Goal: Check status: Check status

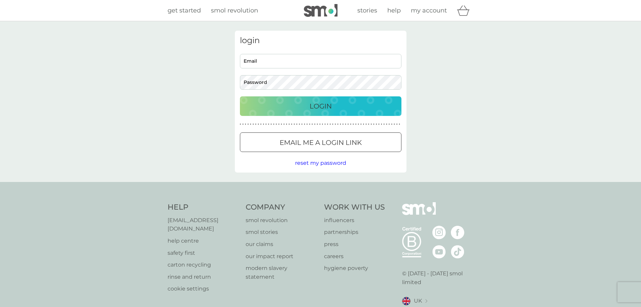
type input "[EMAIL_ADDRESS][DOMAIN_NAME]"
click at [336, 102] on div "Login" at bounding box center [321, 106] width 148 height 11
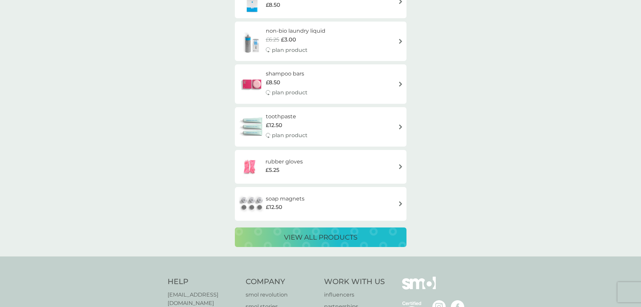
scroll to position [1260, 0]
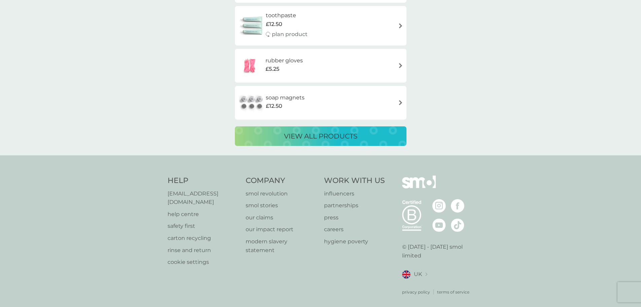
click at [191, 193] on p "[EMAIL_ADDRESS][DOMAIN_NAME]" at bounding box center [204, 197] width 72 height 17
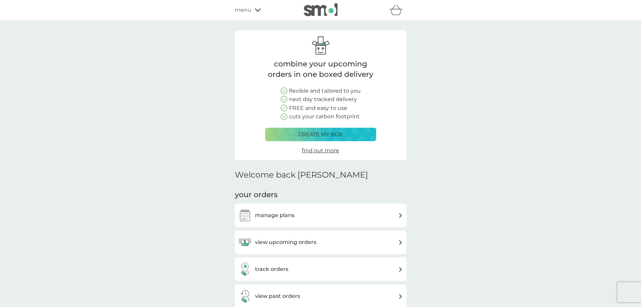
scroll to position [0, 0]
click at [303, 269] on div "track orders" at bounding box center [320, 269] width 165 height 13
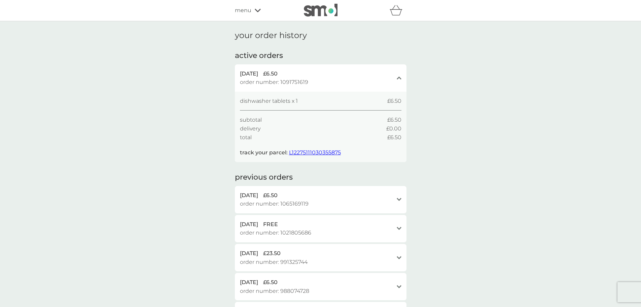
click at [321, 149] on span "L12275111030355875" at bounding box center [315, 152] width 52 height 6
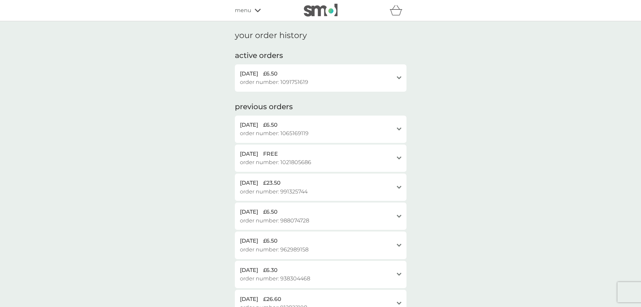
click at [259, 9] on icon at bounding box center [258, 10] width 6 height 4
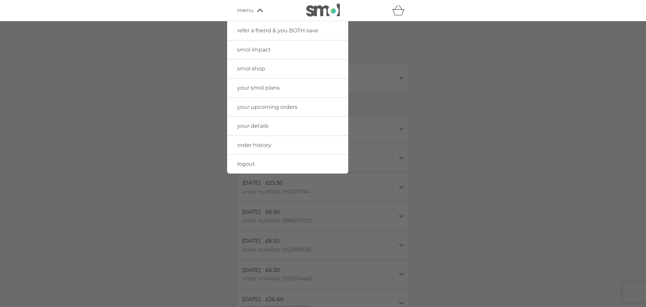
click at [267, 125] on span "your details" at bounding box center [252, 126] width 31 height 6
